Goal: Task Accomplishment & Management: Complete application form

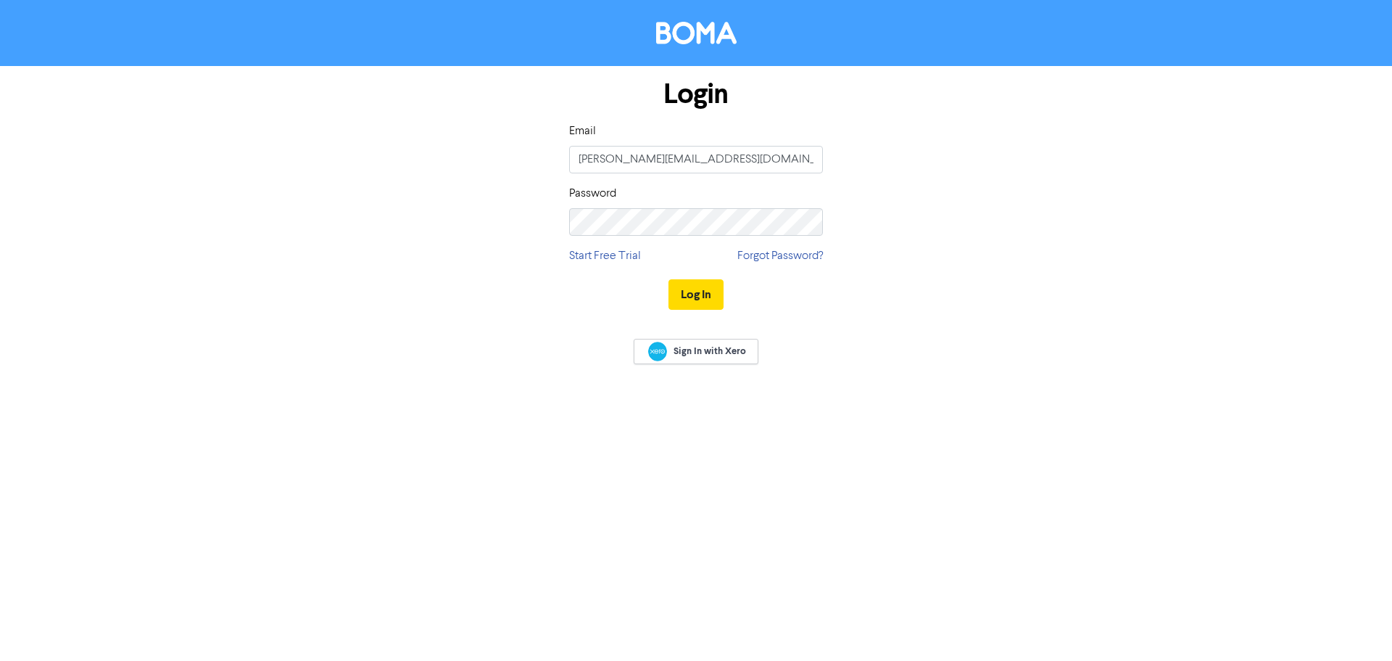
click at [708, 282] on button "Log In" at bounding box center [696, 294] width 55 height 30
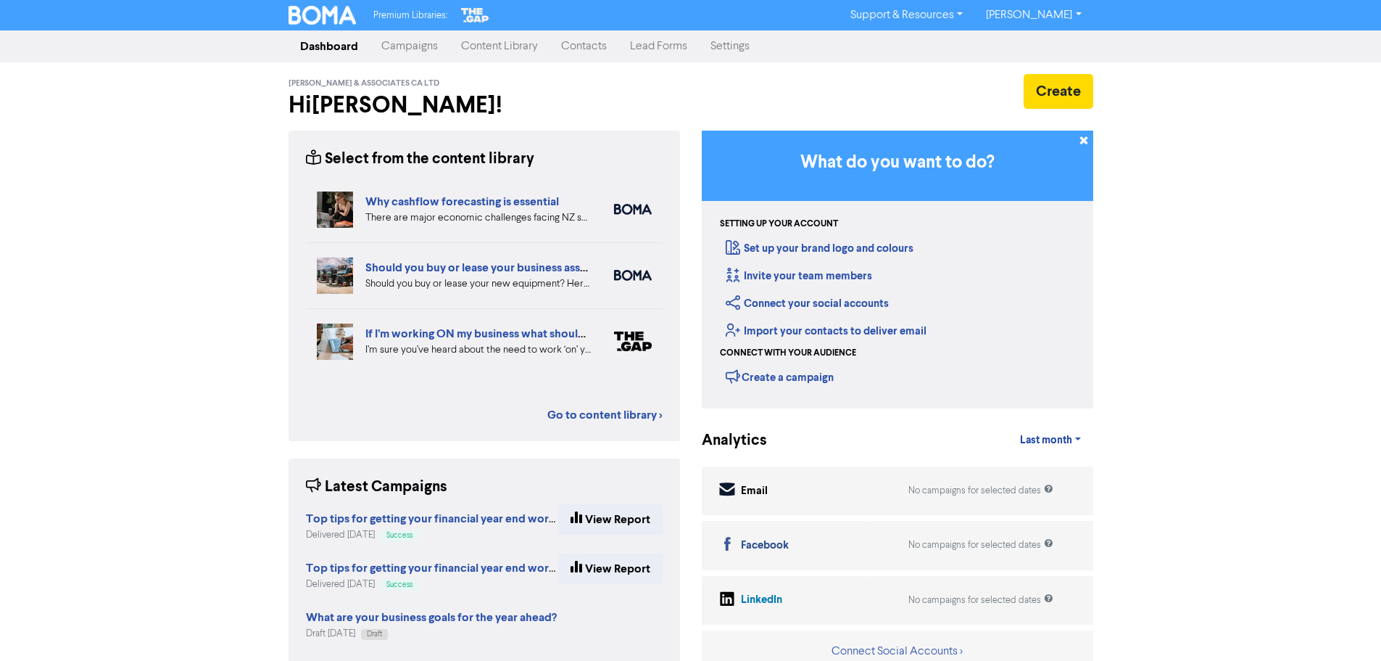
click at [579, 49] on link "Contacts" at bounding box center [584, 46] width 69 height 29
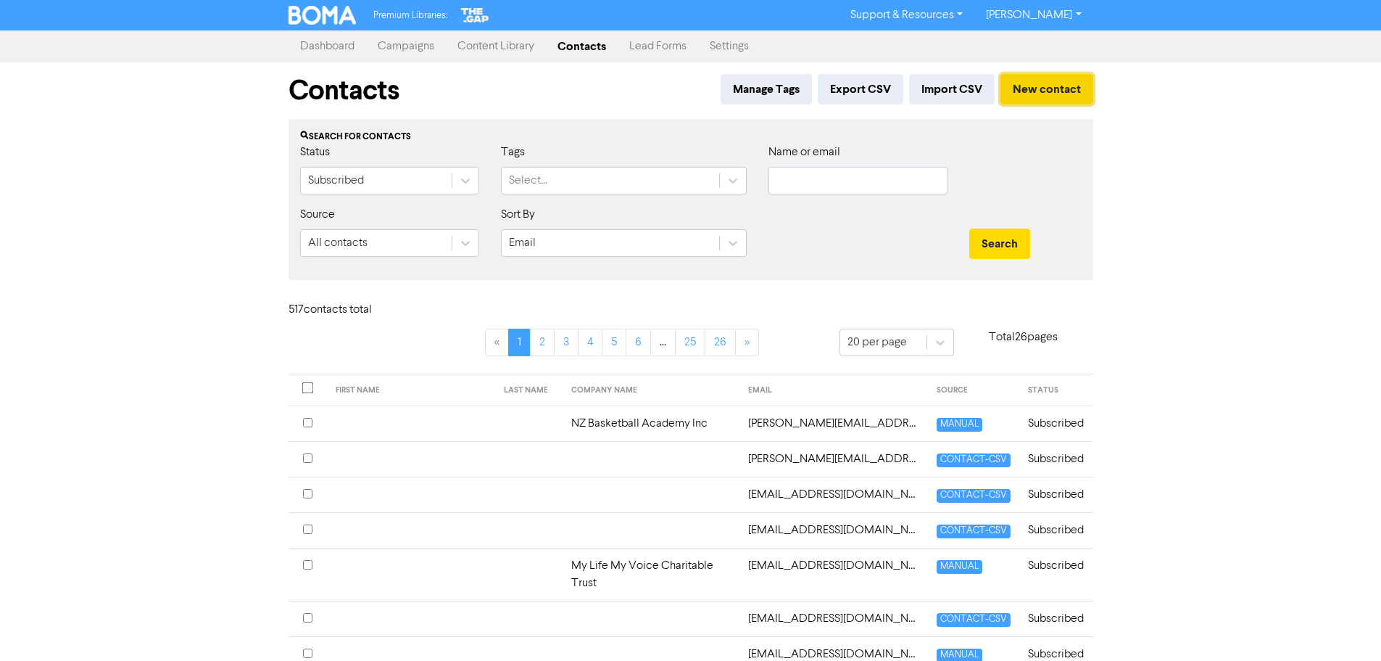
click at [1032, 85] on button "New contact" at bounding box center [1047, 89] width 93 height 30
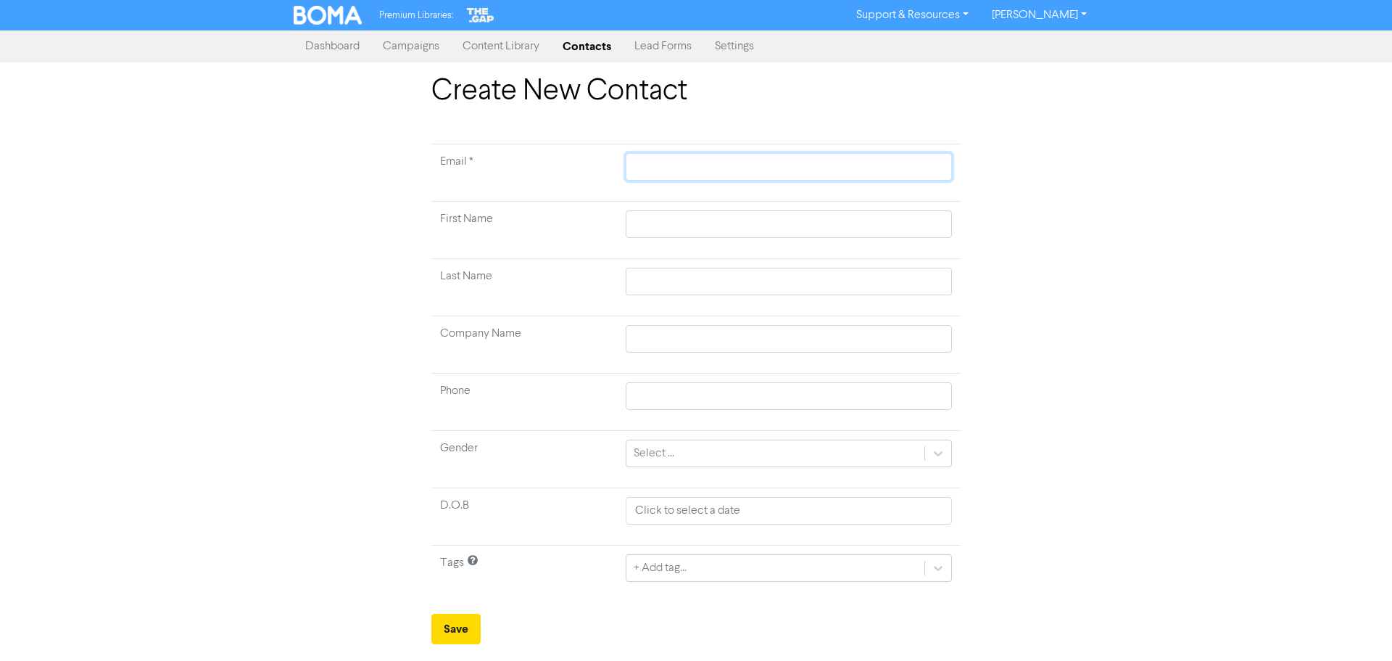
click at [721, 162] on input "text" at bounding box center [789, 167] width 326 height 28
type input "b"
type input "br"
type input "bre"
type input "bred"
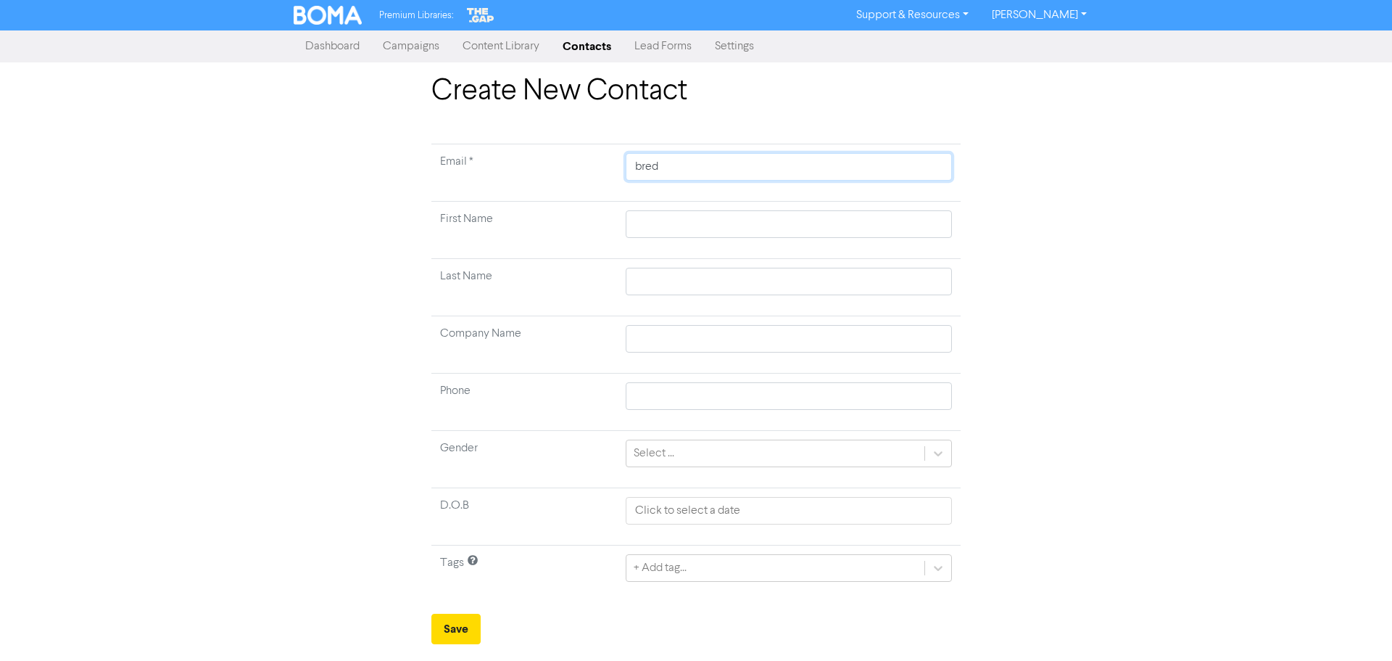
type input "breda"
type input "bredab"
type input "bredabw"
type input "bredabw@"
type input "bredabw@g"
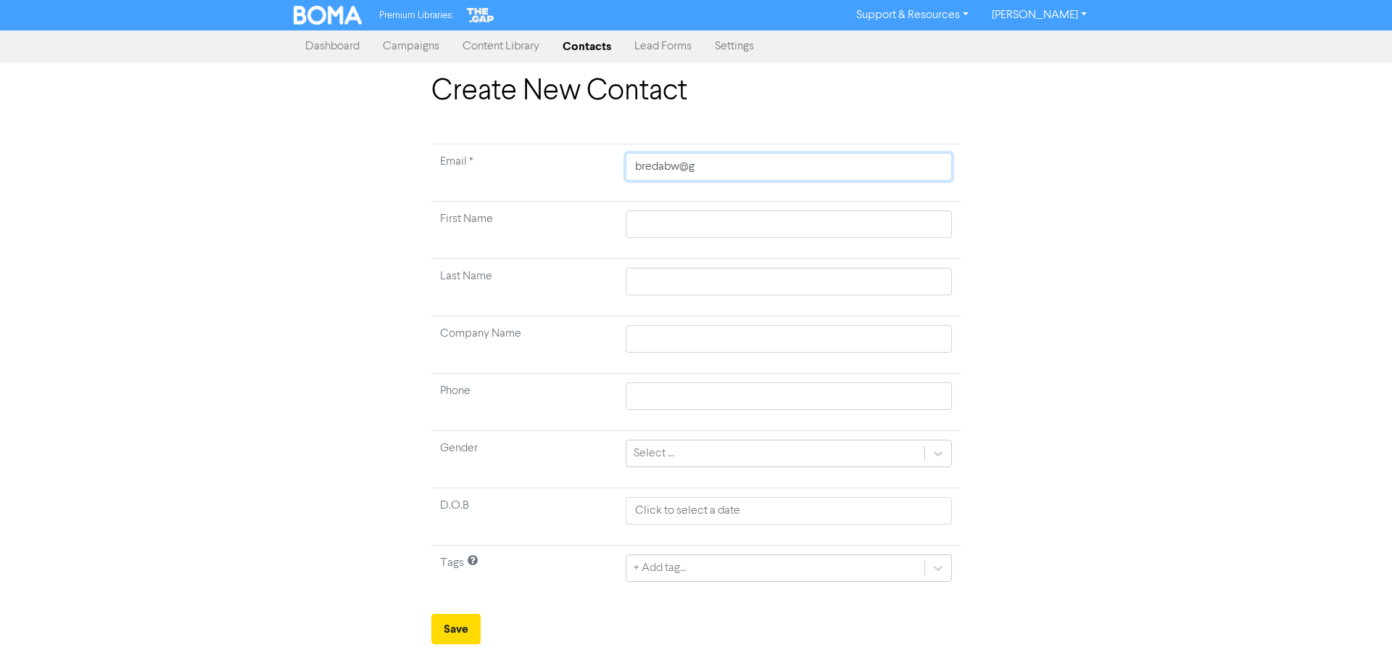
type input "bredabw@gm"
type input "bredabw@gma"
type input "bredabw@gmai"
type input "[EMAIL_ADDRESS]"
type input "[EMAIL_ADDRESS]."
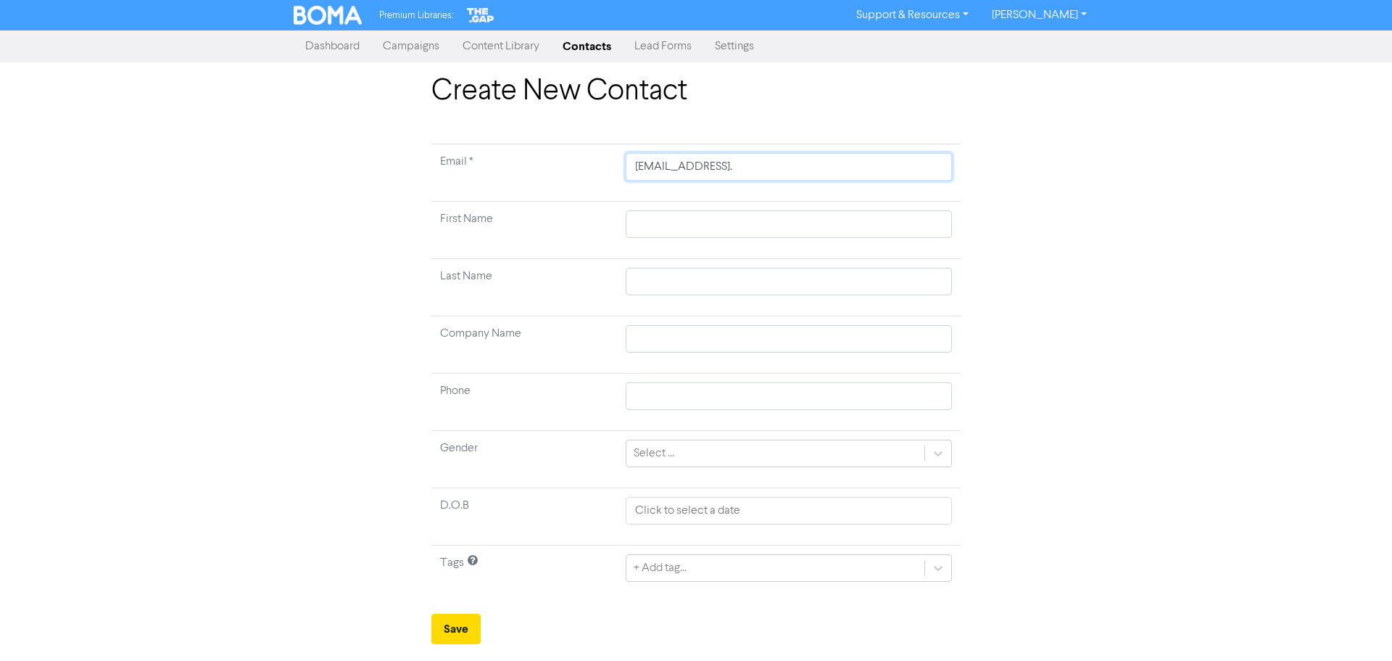
type input "bredabw@gmail.c"
type input "[EMAIL_ADDRESS][DOMAIN_NAME]"
type input "B"
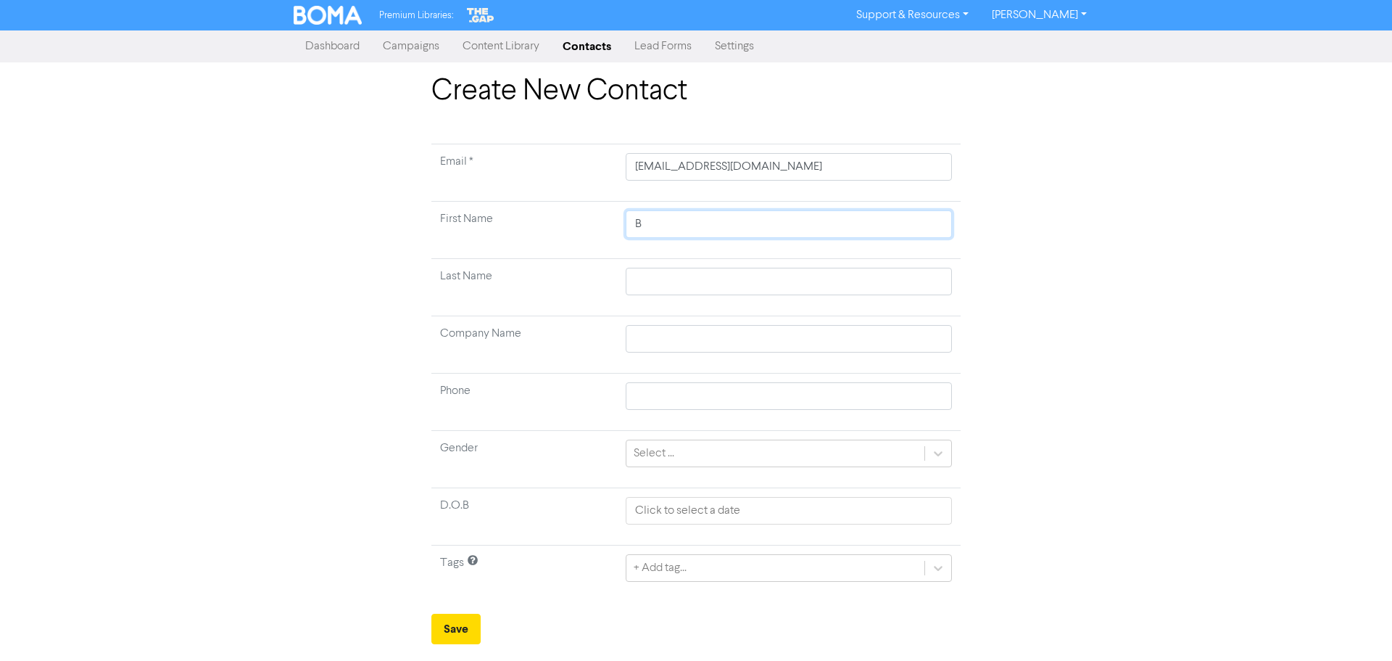
type input "Br"
type input "Bre"
type input "Bred"
type input "Breda"
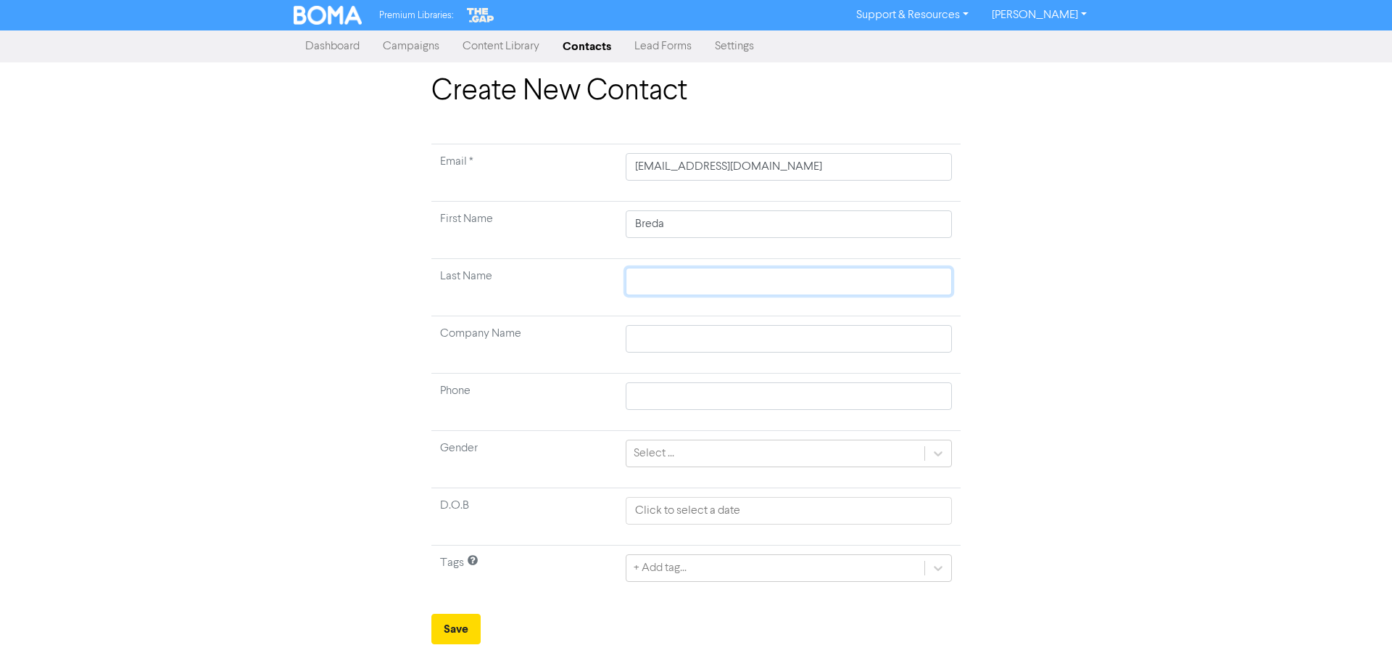
type input "B"
type input "Ba"
type input "Bar"
type input "[PERSON_NAME]"
type input "Barri"
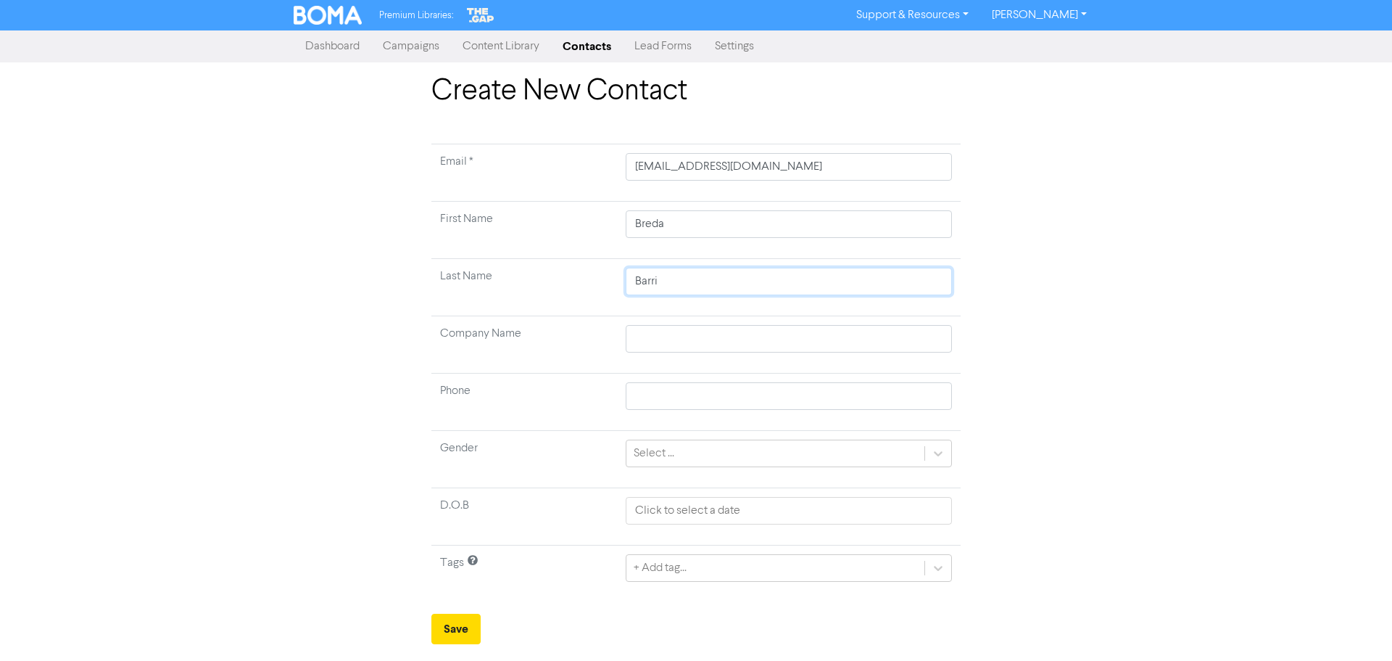
type input "Barrin"
type input "Barring"
type input "[PERSON_NAME]"
type input "Barringto"
type input "Barrington"
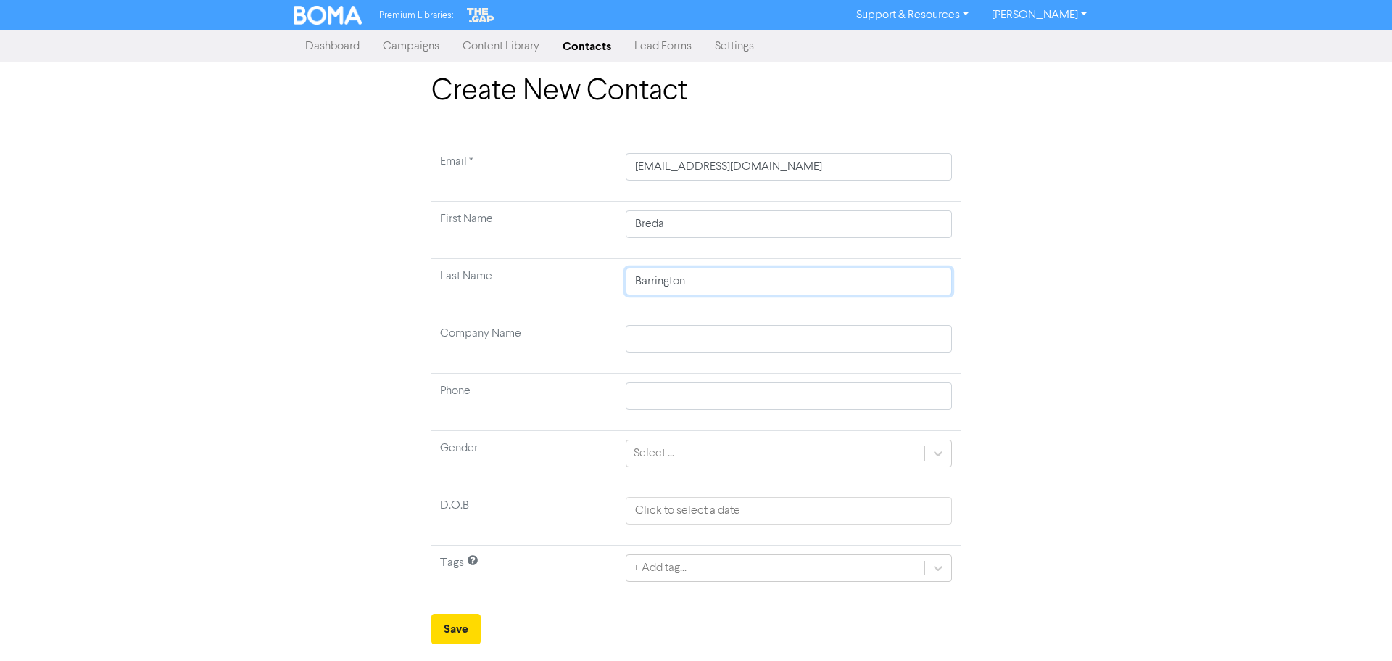
type input "Barrington-"
type input "Barrington-W"
type input "Barrington-Wa"
type input "Barrington-War"
type input "[PERSON_NAME]"
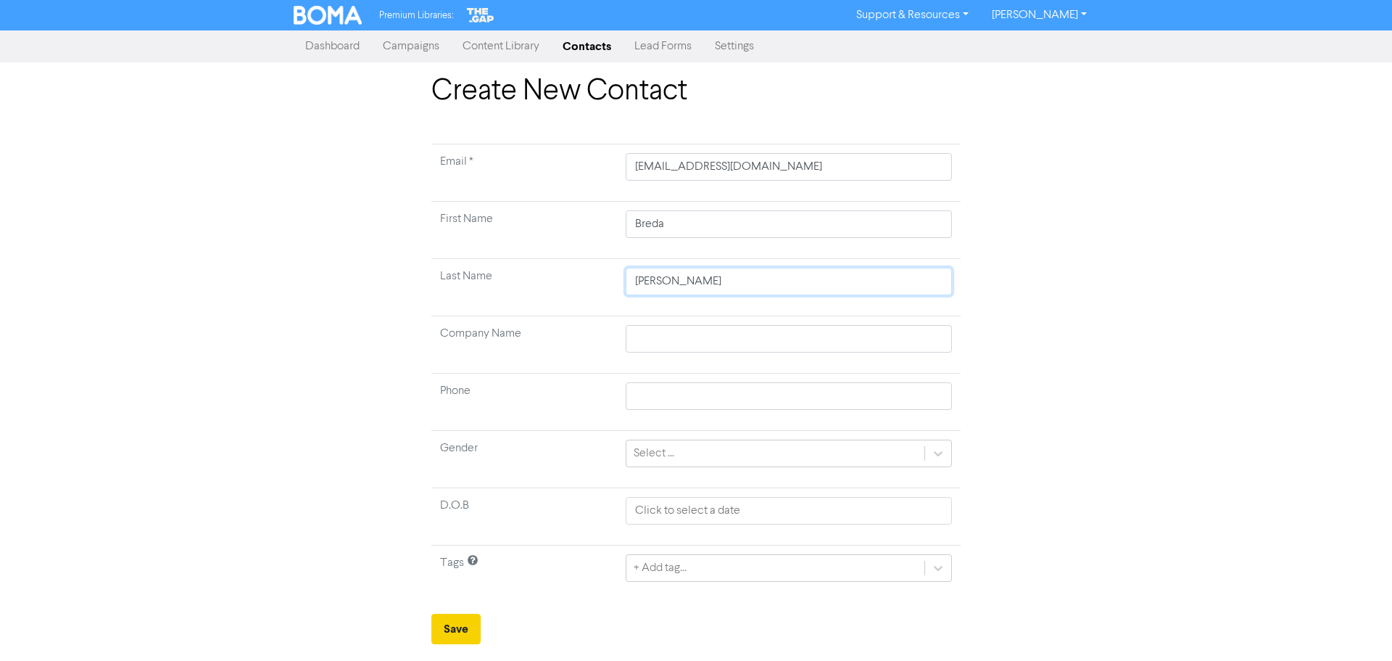
type input "[PERSON_NAME]"
click at [467, 628] on button "Save" at bounding box center [455, 628] width 49 height 30
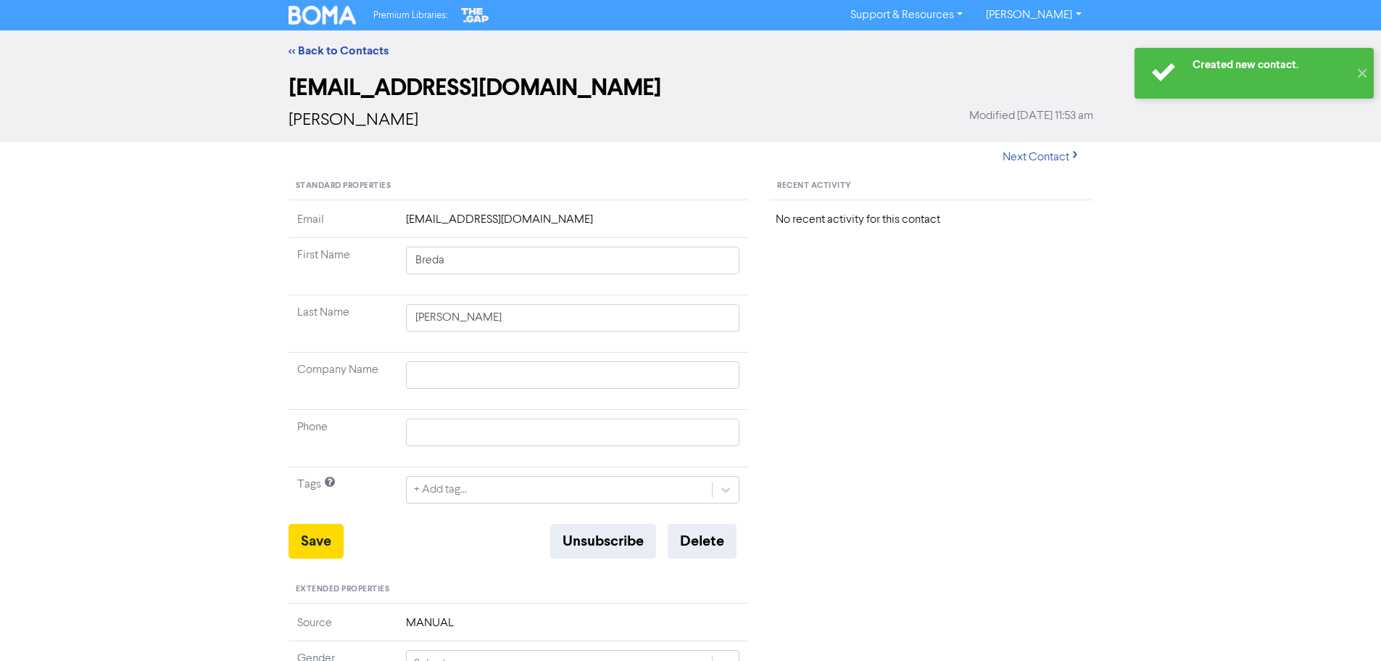
click at [1072, 15] on link "[PERSON_NAME]" at bounding box center [1034, 15] width 118 height 23
drag, startPoint x: 1055, startPoint y: 46, endPoint x: 1034, endPoint y: 41, distance: 21.6
click at [1054, 46] on button "Log Out" at bounding box center [1032, 43] width 115 height 17
